Goal: Information Seeking & Learning: Compare options

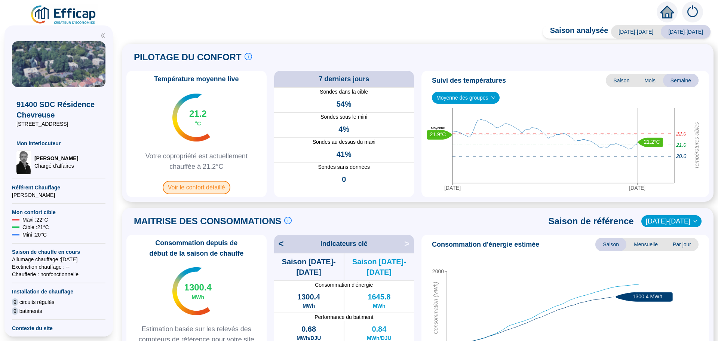
click at [195, 185] on span "Voir le confort détaillé" at bounding box center [197, 187] width 68 height 13
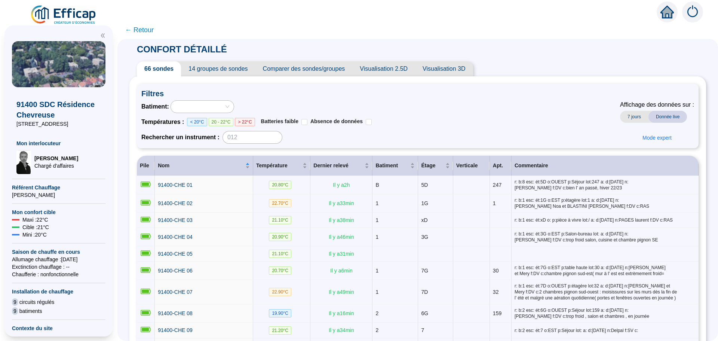
click at [300, 75] on span "Comparer des sondes/groupes" at bounding box center [303, 68] width 97 height 15
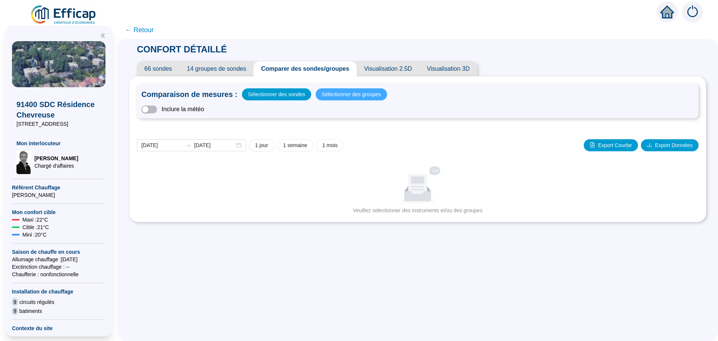
click at [342, 91] on span "Sélectionner des groupes" at bounding box center [351, 94] width 59 height 10
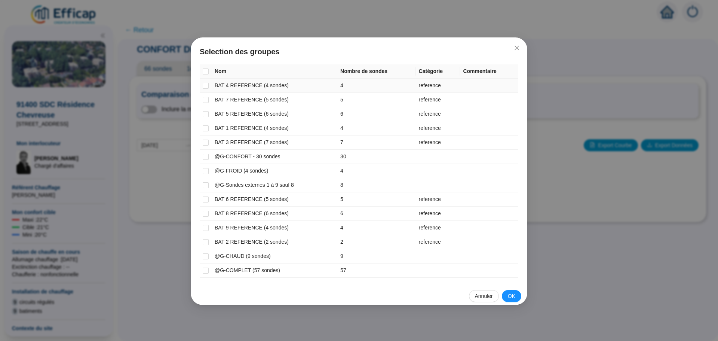
click at [210, 85] on td at bounding box center [206, 86] width 12 height 14
click at [205, 87] on input "checkbox" at bounding box center [206, 86] width 6 height 6
checkbox input "true"
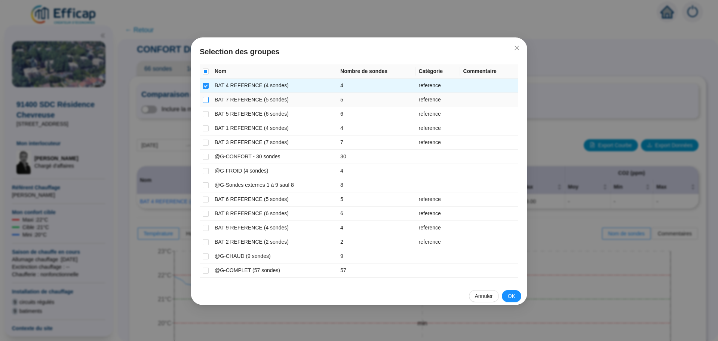
click at [204, 98] on input "checkbox" at bounding box center [206, 100] width 6 height 6
checkbox input "true"
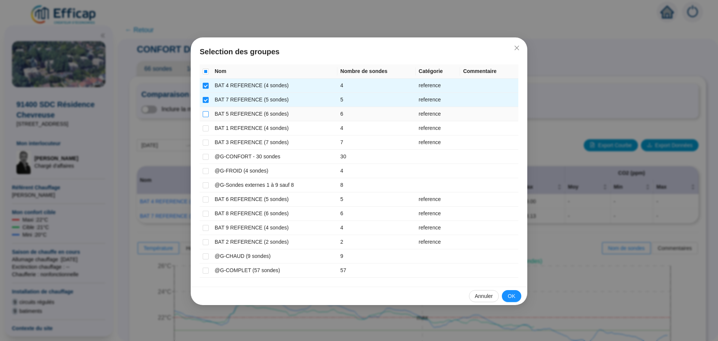
click at [203, 113] on input "checkbox" at bounding box center [206, 114] width 6 height 6
checkbox input "true"
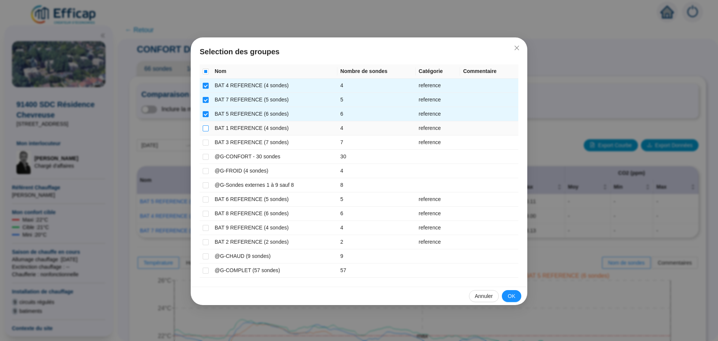
click at [205, 125] on label at bounding box center [206, 128] width 6 height 8
click at [205, 125] on input "checkbox" at bounding box center [206, 128] width 6 height 6
checkbox input "true"
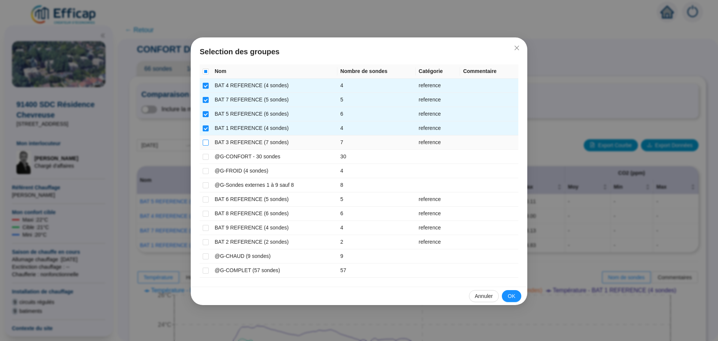
click at [206, 143] on input "checkbox" at bounding box center [206, 143] width 6 height 6
checkbox input "true"
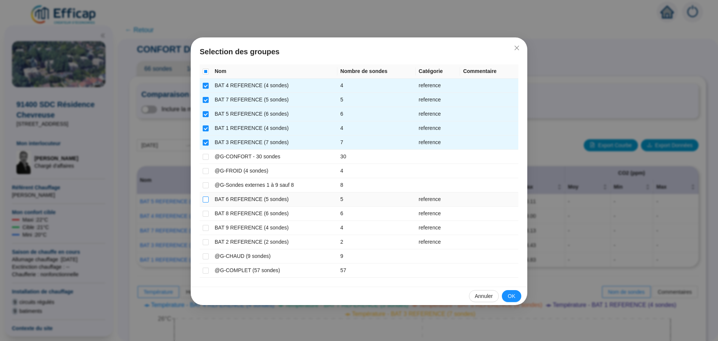
click at [208, 202] on input "checkbox" at bounding box center [206, 199] width 6 height 6
checkbox input "true"
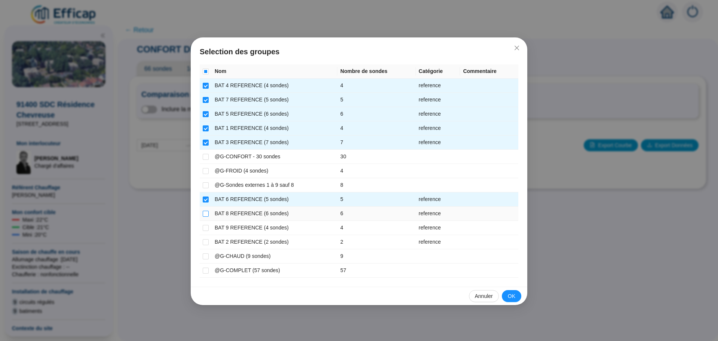
click at [208, 211] on input "checkbox" at bounding box center [206, 214] width 6 height 6
checkbox input "true"
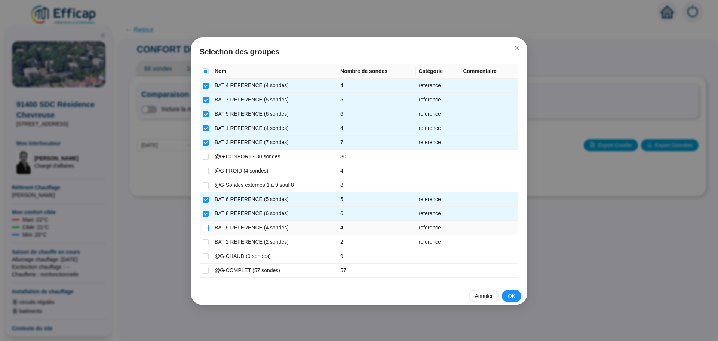
click at [206, 226] on input "checkbox" at bounding box center [206, 228] width 6 height 6
checkbox input "true"
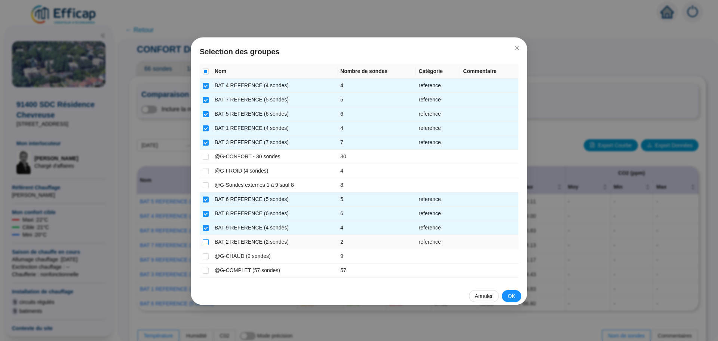
click at [204, 239] on input "checkbox" at bounding box center [206, 242] width 6 height 6
checkbox input "true"
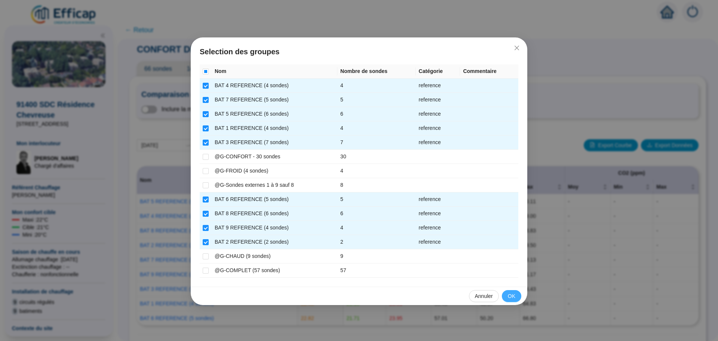
click at [506, 291] on button "OK" at bounding box center [511, 296] width 19 height 12
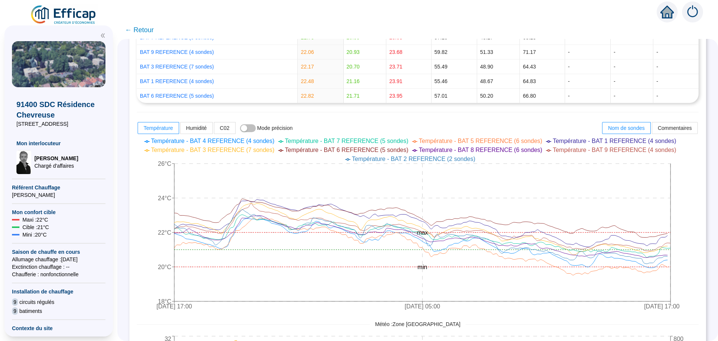
scroll to position [302, 0]
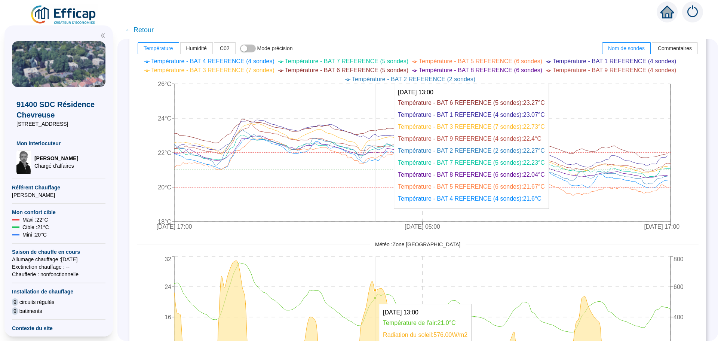
click at [384, 99] on icon "[DATE] 17:00 [DATE] 05:00 [DATE] 17:00 18°C 20°C 22°C 24°C 26°C min max" at bounding box center [412, 145] width 551 height 180
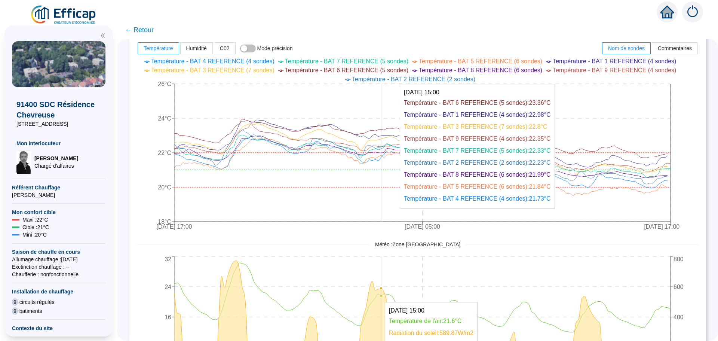
drag, startPoint x: 386, startPoint y: 99, endPoint x: 368, endPoint y: 101, distance: 17.7
click at [368, 101] on icon "[DATE] 17:00 [DATE] 05:00 [DATE] 17:00 18°C 20°C 22°C 24°C 26°C min max" at bounding box center [412, 145] width 551 height 180
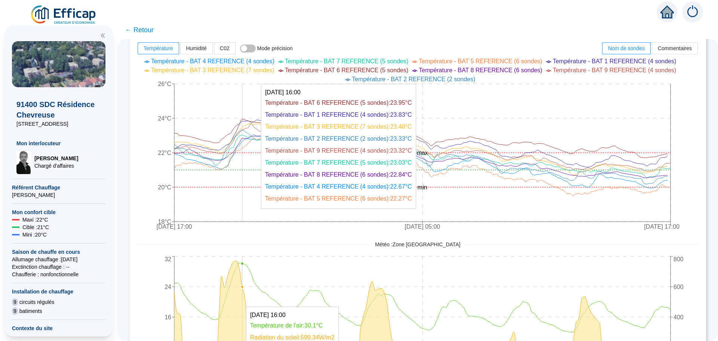
drag, startPoint x: 659, startPoint y: 100, endPoint x: 248, endPoint y: 103, distance: 410.7
click at [248, 103] on icon "[DATE] 17:00 [DATE] 05:00 [DATE] 17:00 18°C 20°C 22°C 24°C 26°C min max" at bounding box center [412, 145] width 551 height 180
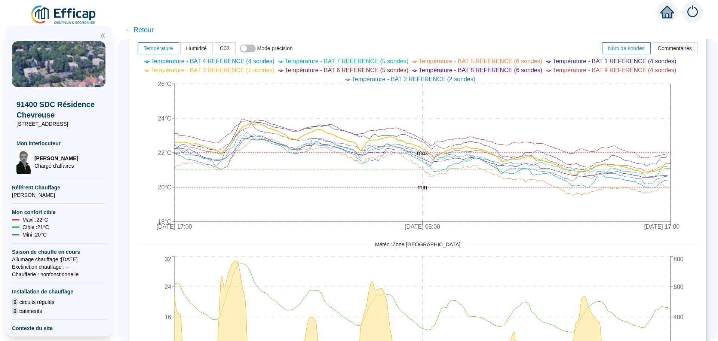
click at [144, 29] on span "← Retour" at bounding box center [139, 30] width 29 height 10
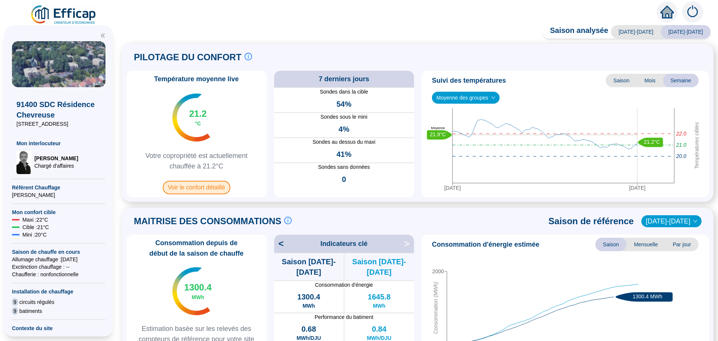
click at [215, 191] on span "Voir le confort détaillé" at bounding box center [197, 187] width 68 height 13
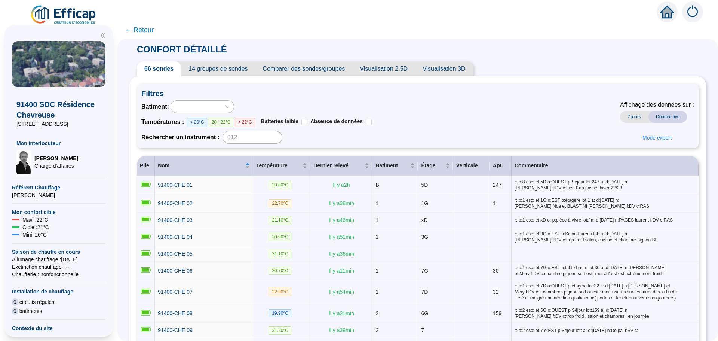
click at [300, 66] on span "Comparer des sondes/groupes" at bounding box center [303, 68] width 97 height 15
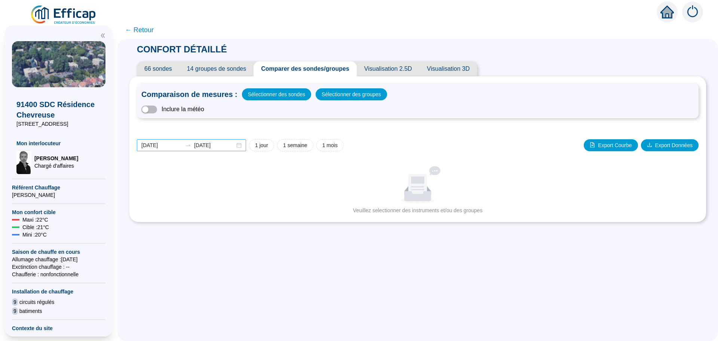
click at [242, 147] on div "[DATE] [DATE]" at bounding box center [191, 145] width 109 height 12
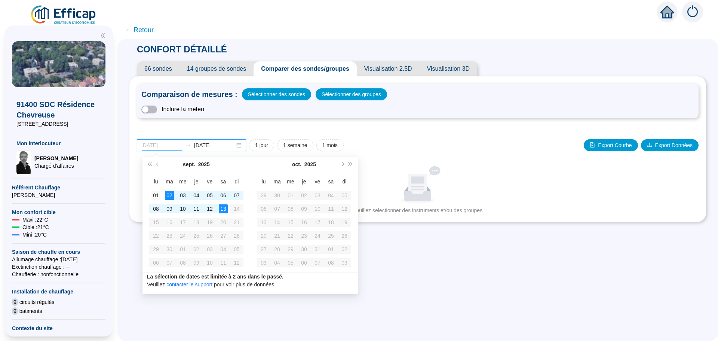
type input "[DATE]"
click at [158, 195] on div "01" at bounding box center [155, 195] width 9 height 9
type input "[DATE]"
click at [221, 207] on div "13" at bounding box center [223, 208] width 9 height 9
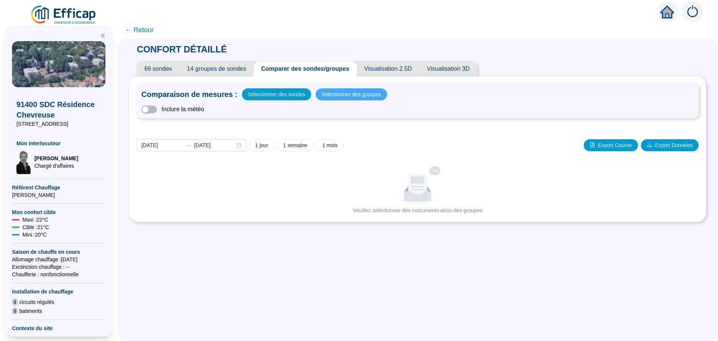
click at [331, 97] on span "Sélectionner des groupes" at bounding box center [351, 94] width 59 height 10
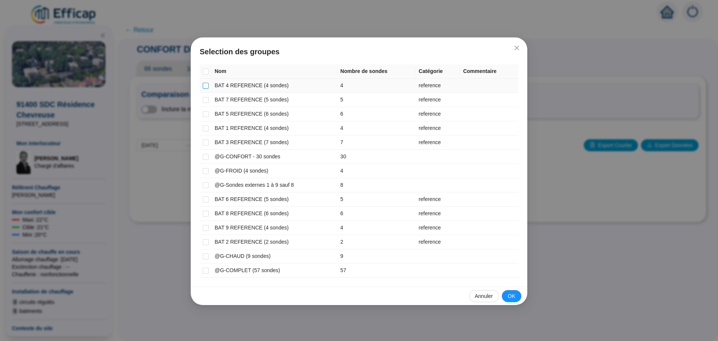
click at [206, 86] on input "checkbox" at bounding box center [206, 86] width 6 height 6
checkbox input "true"
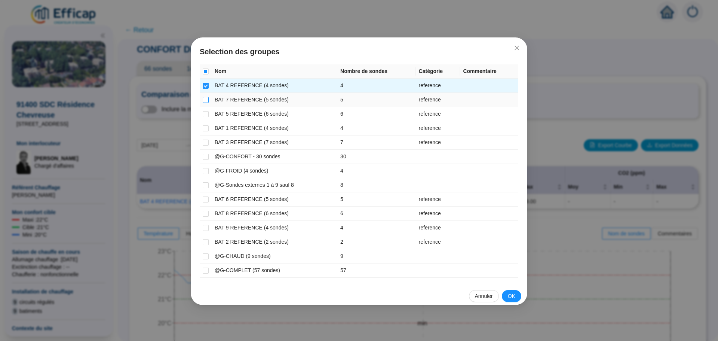
click at [205, 103] on label at bounding box center [206, 100] width 6 height 8
click at [205, 103] on input "checkbox" at bounding box center [206, 100] width 6 height 6
checkbox input "true"
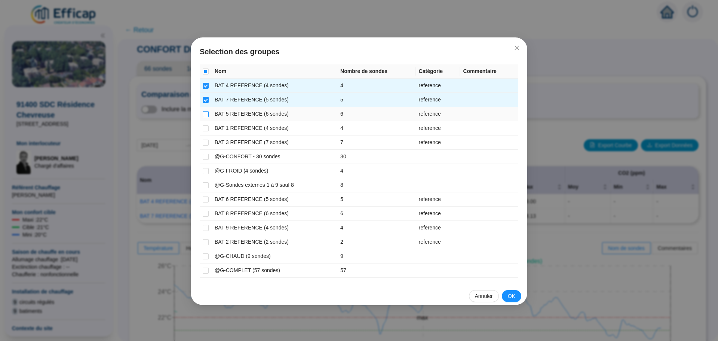
click at [203, 115] on input "checkbox" at bounding box center [206, 114] width 6 height 6
checkbox input "true"
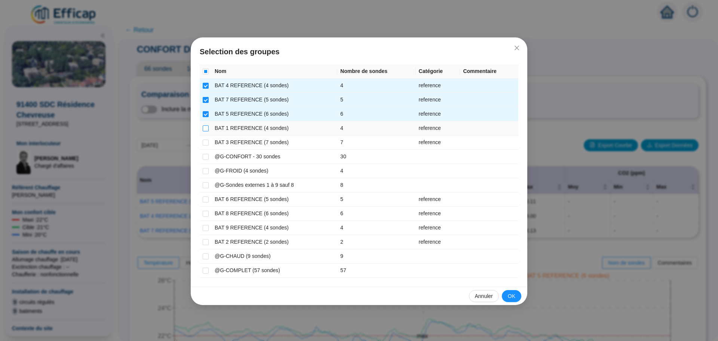
click at [203, 128] on input "checkbox" at bounding box center [206, 128] width 6 height 6
checkbox input "true"
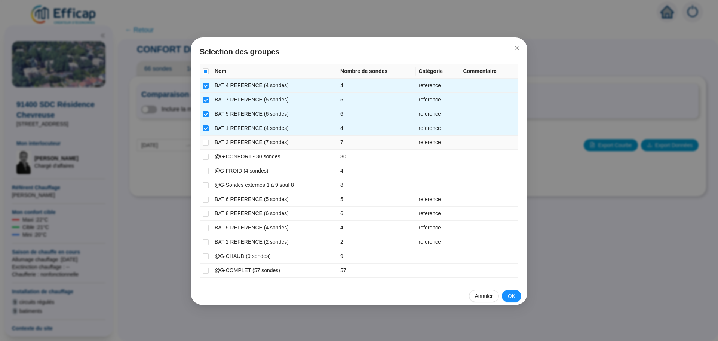
click at [202, 141] on td at bounding box center [206, 142] width 12 height 14
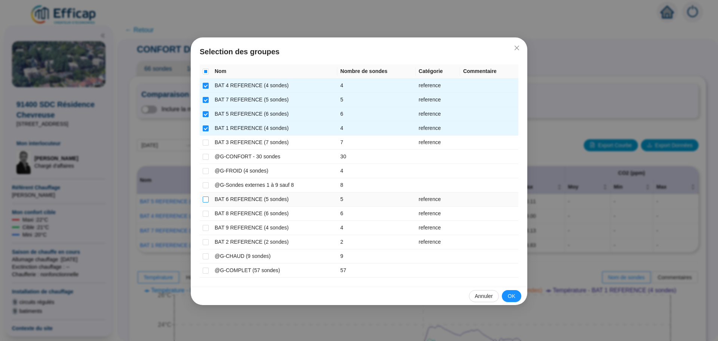
click at [203, 198] on input "checkbox" at bounding box center [206, 199] width 6 height 6
checkbox input "true"
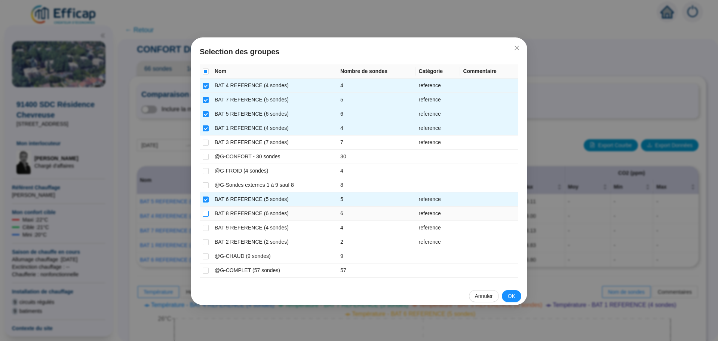
click at [208, 213] on input "checkbox" at bounding box center [206, 214] width 6 height 6
checkbox input "true"
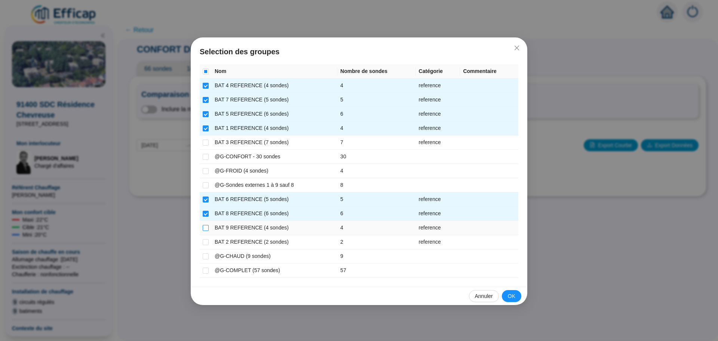
click at [205, 226] on input "checkbox" at bounding box center [206, 228] width 6 height 6
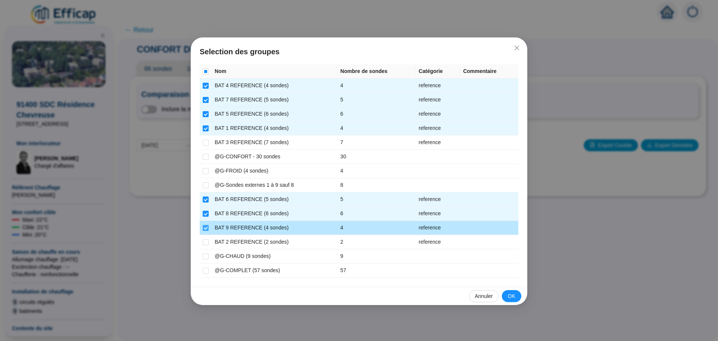
click at [205, 227] on input "checkbox" at bounding box center [206, 228] width 6 height 6
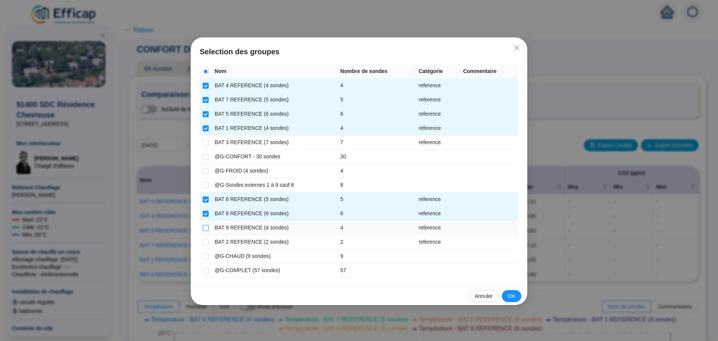
click at [205, 227] on input "checkbox" at bounding box center [206, 228] width 6 height 6
checkbox input "true"
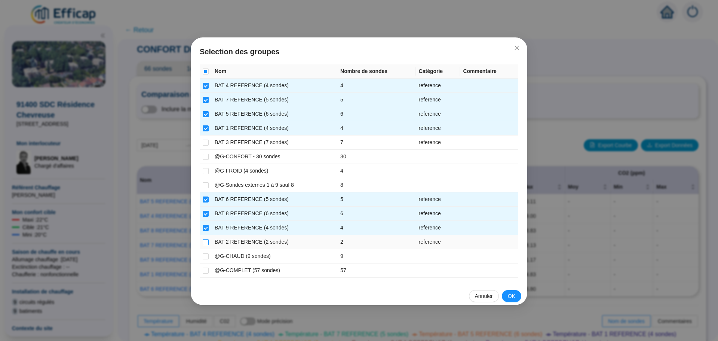
click at [205, 241] on input "checkbox" at bounding box center [206, 242] width 6 height 6
checkbox input "true"
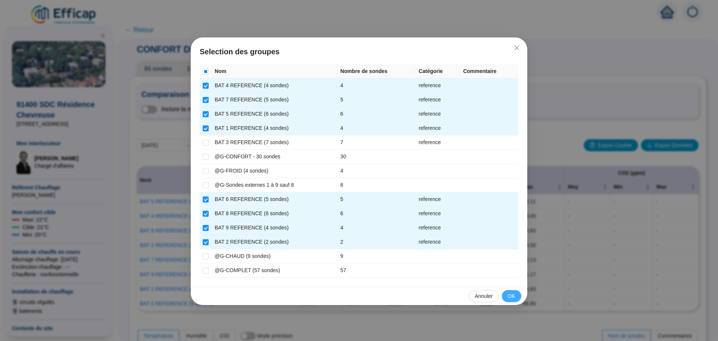
click at [508, 295] on span "OK" at bounding box center [511, 296] width 7 height 8
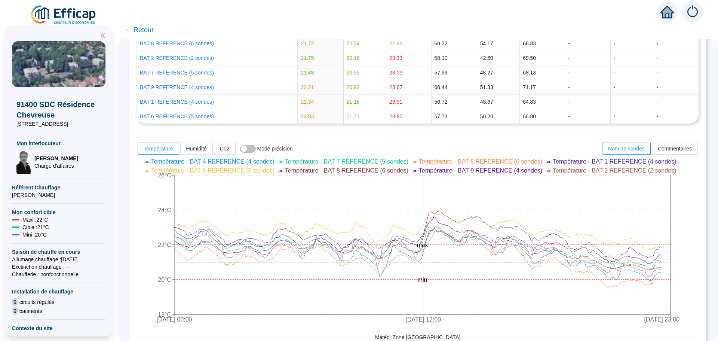
scroll to position [262, 0]
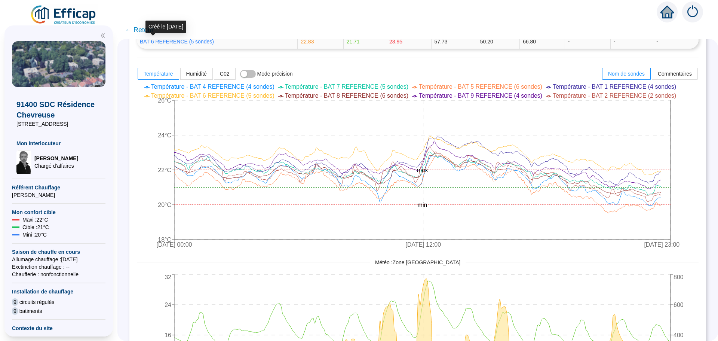
click at [147, 30] on div "Créé le [DATE]" at bounding box center [166, 27] width 41 height 12
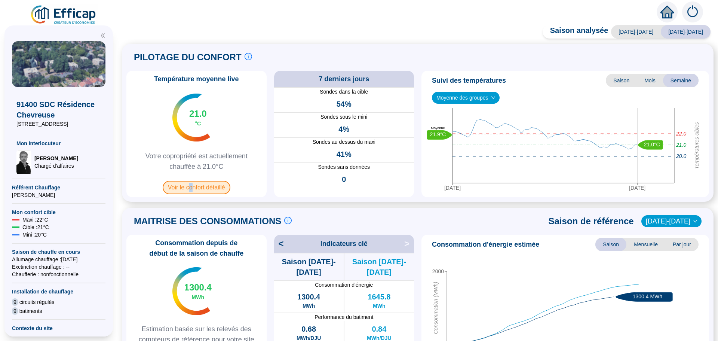
click at [194, 189] on span "Voir le confort détaillé" at bounding box center [197, 187] width 68 height 13
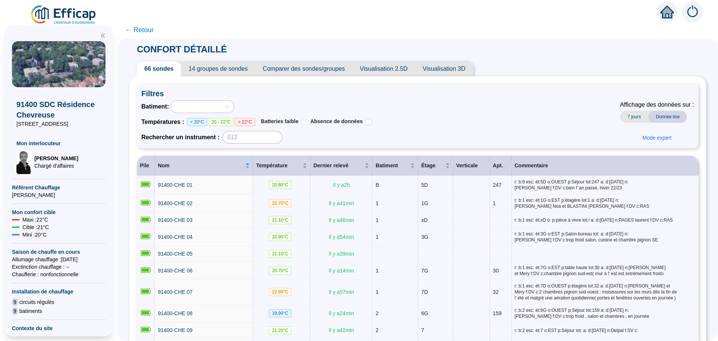
click at [281, 72] on span "Comparer des sondes/groupes" at bounding box center [303, 68] width 97 height 15
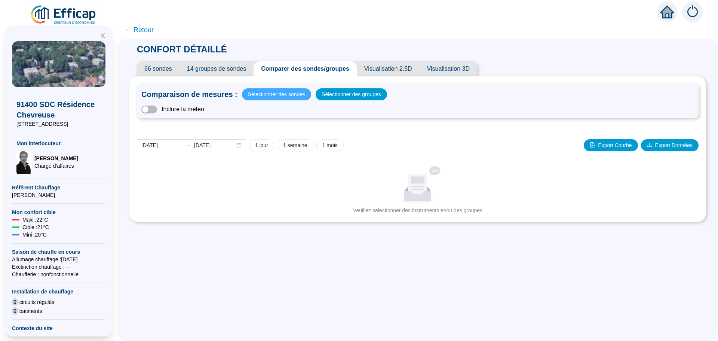
click at [289, 97] on span "Sélectionner des sondes" at bounding box center [276, 94] width 57 height 10
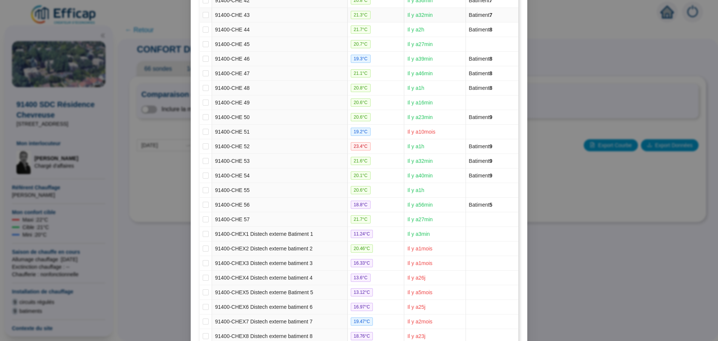
scroll to position [766, 0]
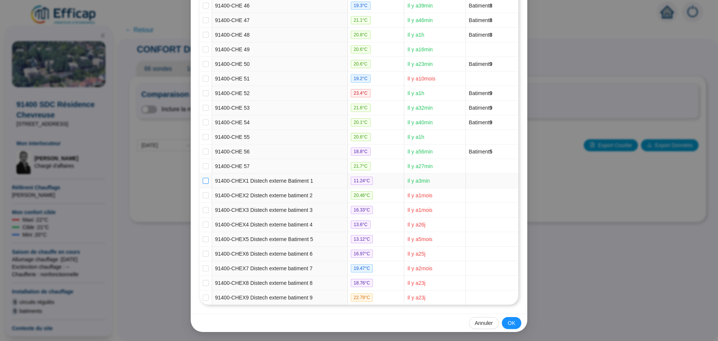
click at [203, 180] on input "checkbox" at bounding box center [206, 181] width 6 height 6
checkbox input "true"
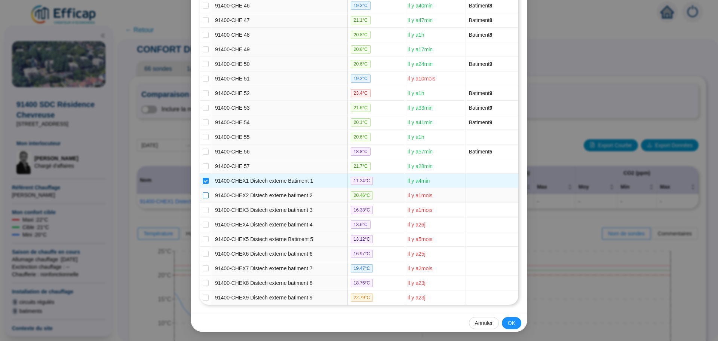
click at [204, 196] on input "checkbox" at bounding box center [206, 195] width 6 height 6
checkbox input "true"
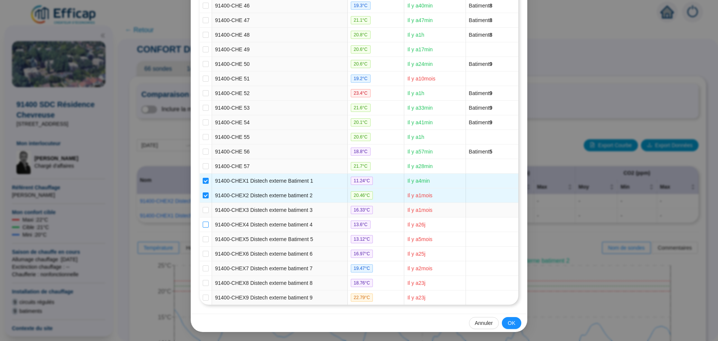
drag, startPoint x: 203, startPoint y: 209, endPoint x: 203, endPoint y: 221, distance: 12.0
click at [203, 209] on input "checkbox" at bounding box center [206, 210] width 6 height 6
checkbox input "true"
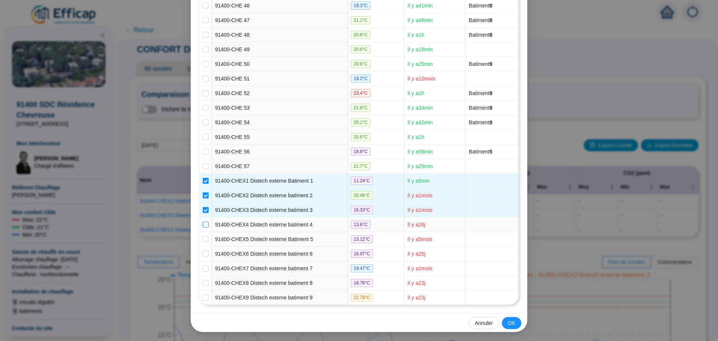
click at [203, 222] on input "checkbox" at bounding box center [206, 224] width 6 height 6
checkbox input "true"
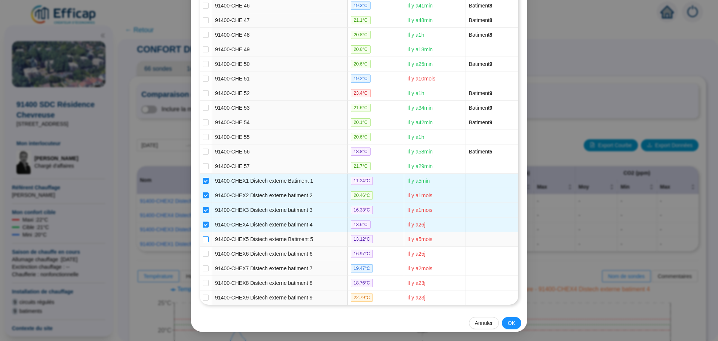
click at [203, 238] on input "checkbox" at bounding box center [206, 239] width 6 height 6
checkbox input "true"
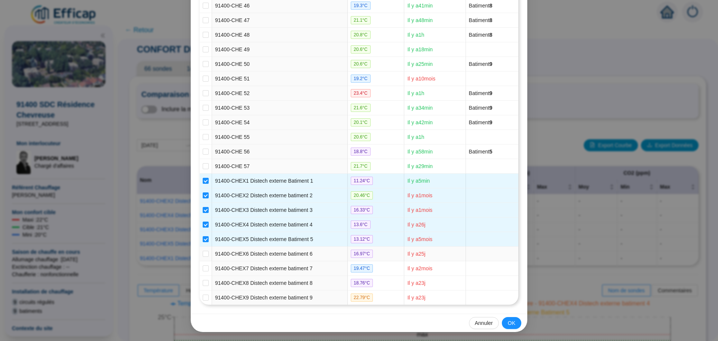
click at [206, 254] on td at bounding box center [206, 254] width 12 height 15
click at [205, 255] on input "checkbox" at bounding box center [206, 254] width 6 height 6
checkbox input "true"
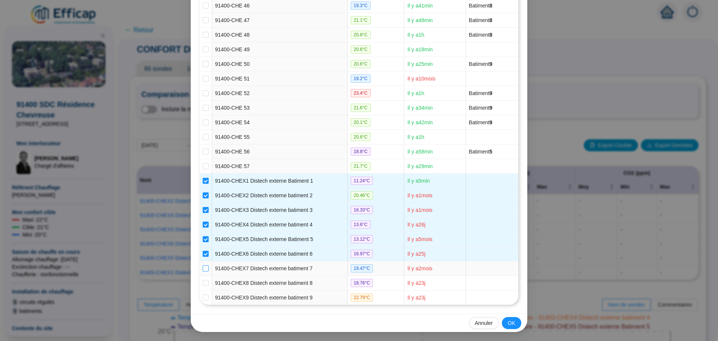
click at [203, 268] on input "checkbox" at bounding box center [206, 268] width 6 height 6
checkbox input "true"
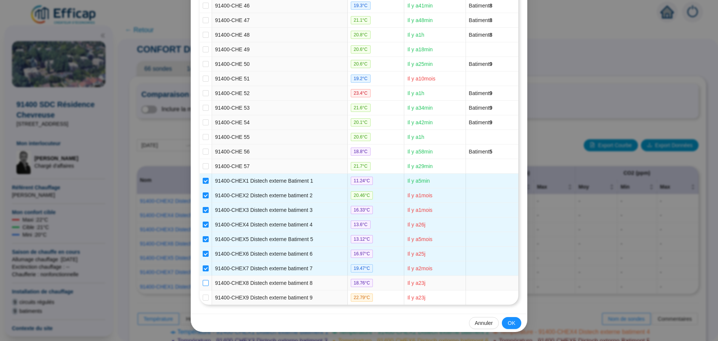
click at [203, 284] on input "checkbox" at bounding box center [206, 283] width 6 height 6
checkbox input "true"
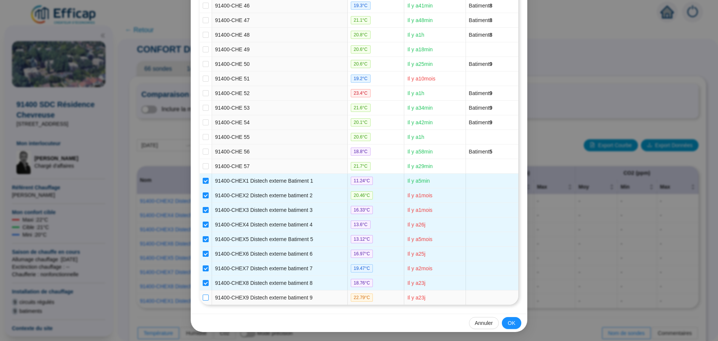
click at [203, 300] on input "checkbox" at bounding box center [206, 297] width 6 height 6
checkbox input "true"
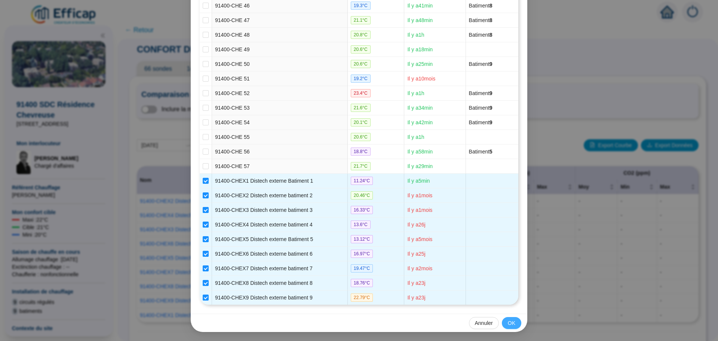
click at [510, 324] on span "OK" at bounding box center [511, 323] width 7 height 8
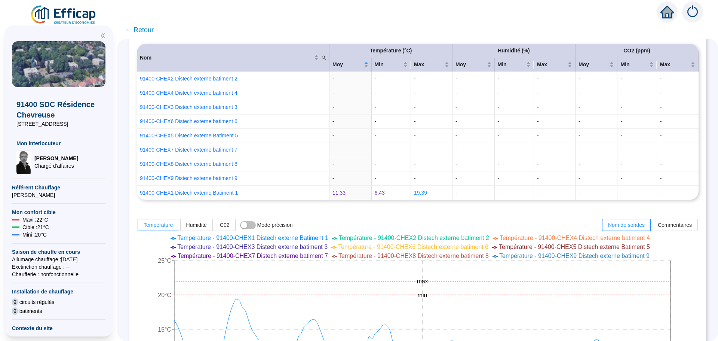
scroll to position [80, 0]
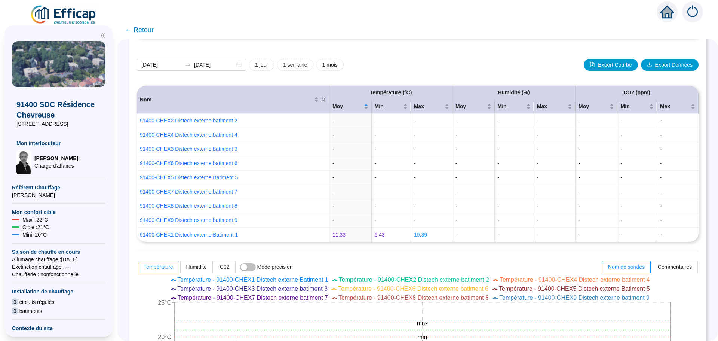
click at [148, 33] on span "← Retour" at bounding box center [139, 30] width 29 height 10
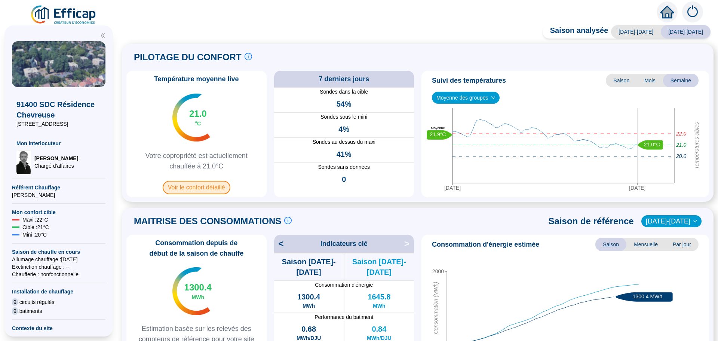
click at [203, 189] on span "Voir le confort détaillé" at bounding box center [197, 187] width 68 height 13
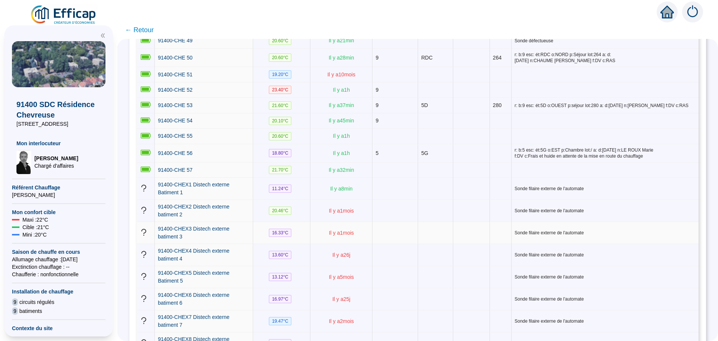
scroll to position [1113, 0]
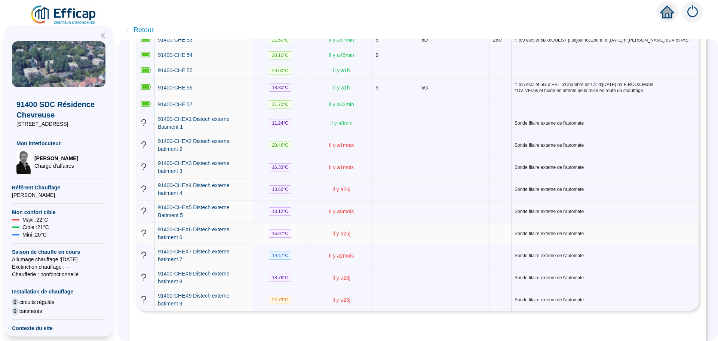
drag, startPoint x: 414, startPoint y: 215, endPoint x: 396, endPoint y: 222, distance: 19.3
click at [396, 223] on td at bounding box center [396, 234] width 46 height 22
